Goal: Information Seeking & Learning: Learn about a topic

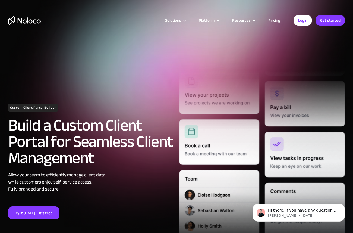
click at [271, 23] on link "Pricing" at bounding box center [275, 20] width 26 height 7
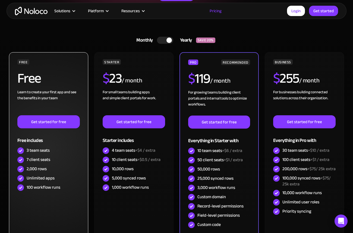
scroll to position [116, 0]
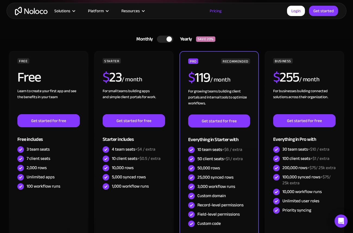
click at [161, 38] on div at bounding box center [165, 39] width 16 height 7
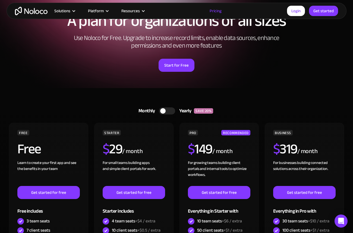
scroll to position [42, 0]
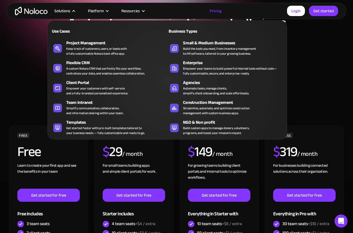
click at [71, 11] on div "Solutions" at bounding box center [65, 10] width 34 height 7
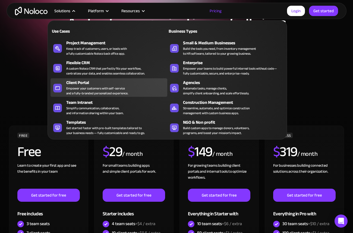
click at [80, 81] on div "Client Portal" at bounding box center [117, 82] width 103 height 7
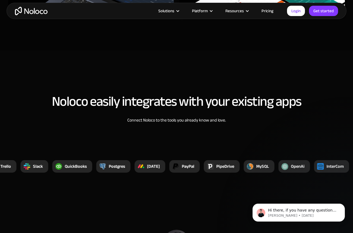
scroll to position [2040, 0]
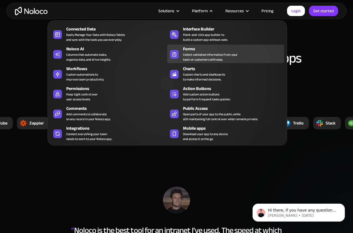
click at [183, 56] on link "Forms Collect validated information from your team or customers with ease." at bounding box center [225, 54] width 117 height 18
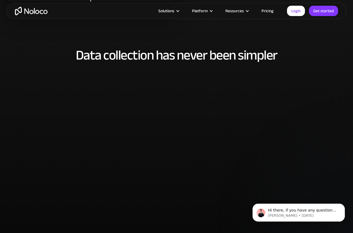
scroll to position [1165, 0]
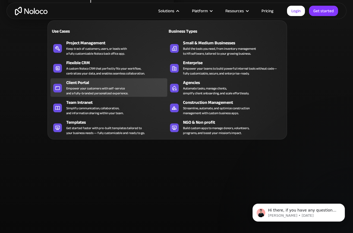
click at [113, 86] on div "Empower your customers with self-service and a fully-branded personalized exper…" at bounding box center [97, 91] width 62 height 10
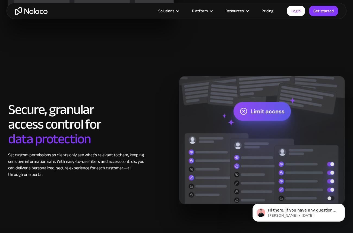
scroll to position [680, 0]
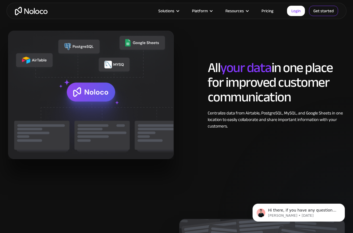
click at [321, 13] on link "Get started" at bounding box center [323, 11] width 29 height 10
